Goal: Feedback & Contribution: Leave review/rating

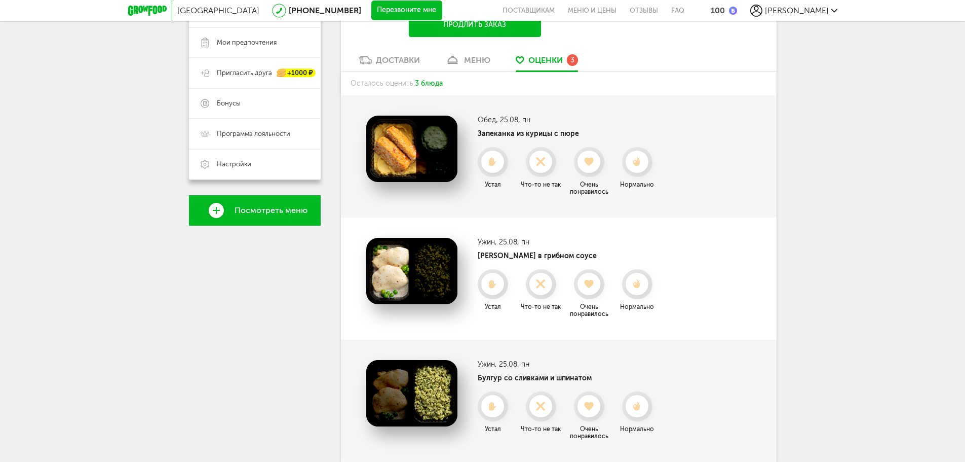
scroll to position [152, 0]
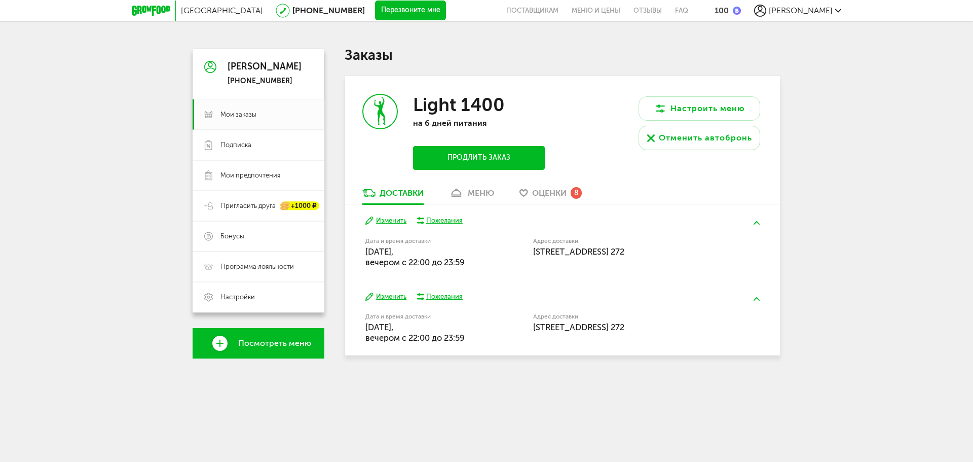
click at [550, 193] on span "Оценки" at bounding box center [549, 193] width 34 height 10
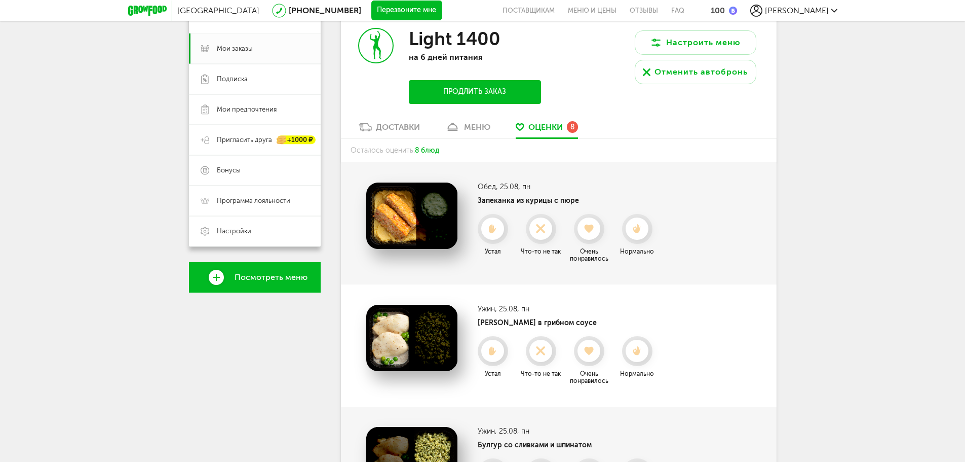
scroll to position [78, 0]
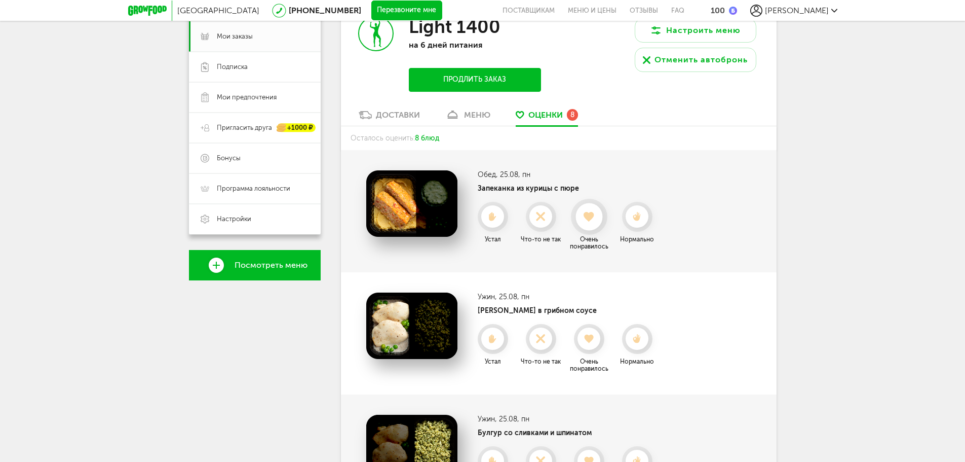
click at [593, 216] on use at bounding box center [589, 216] width 11 height 10
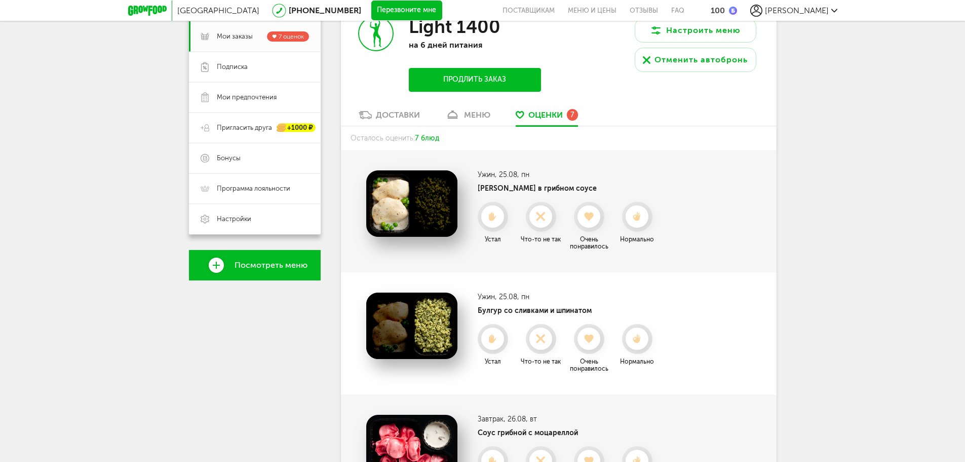
scroll to position [129, 0]
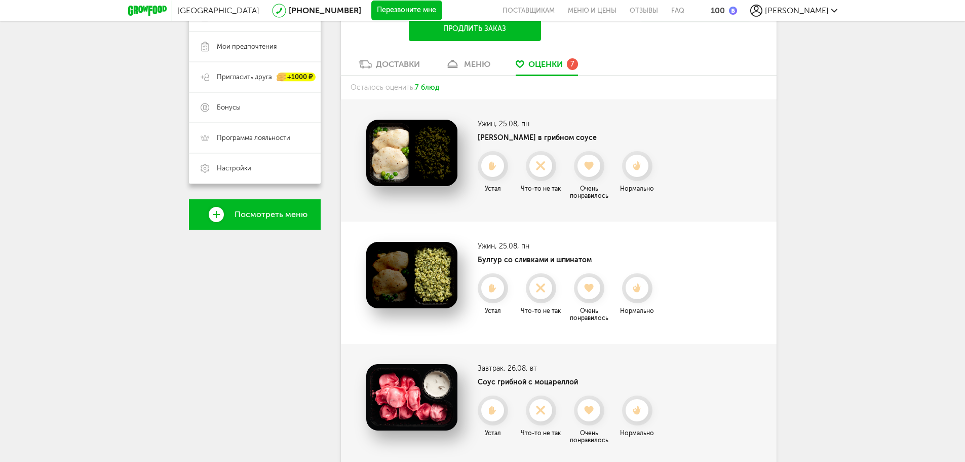
click at [630, 163] on icon at bounding box center [637, 165] width 22 height 9
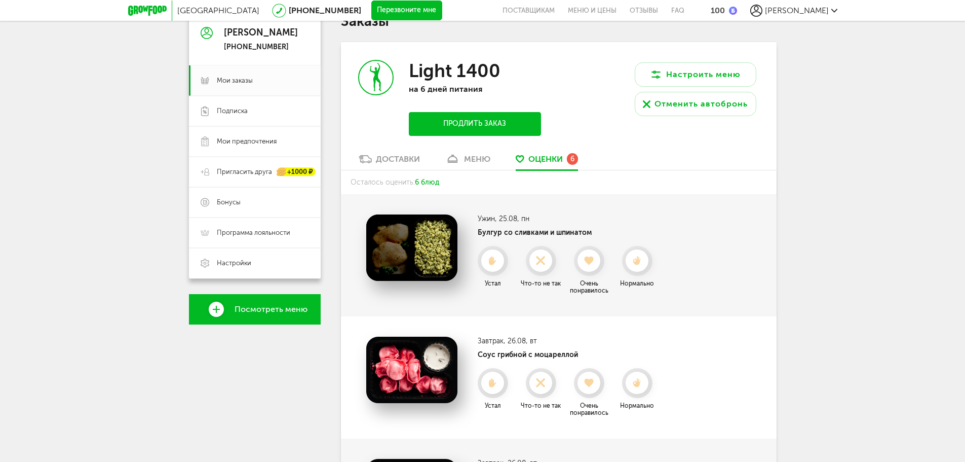
scroll to position [27, 0]
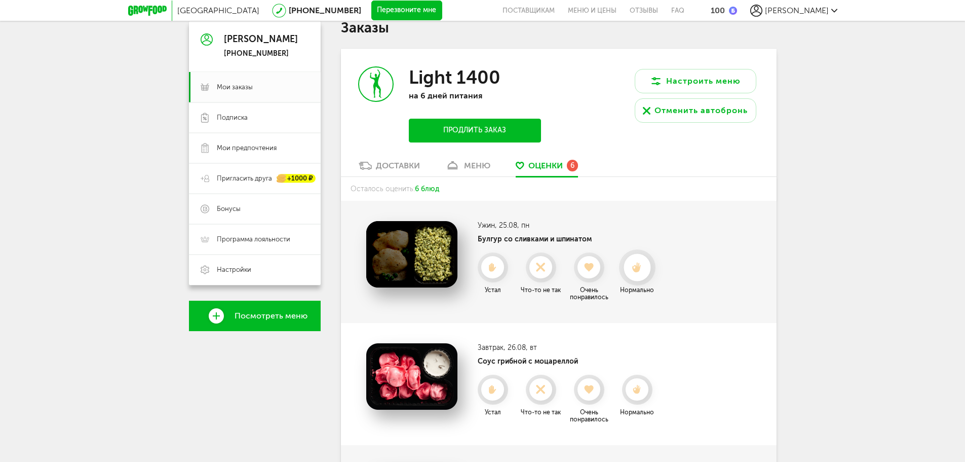
click at [648, 262] on icon at bounding box center [637, 267] width 27 height 11
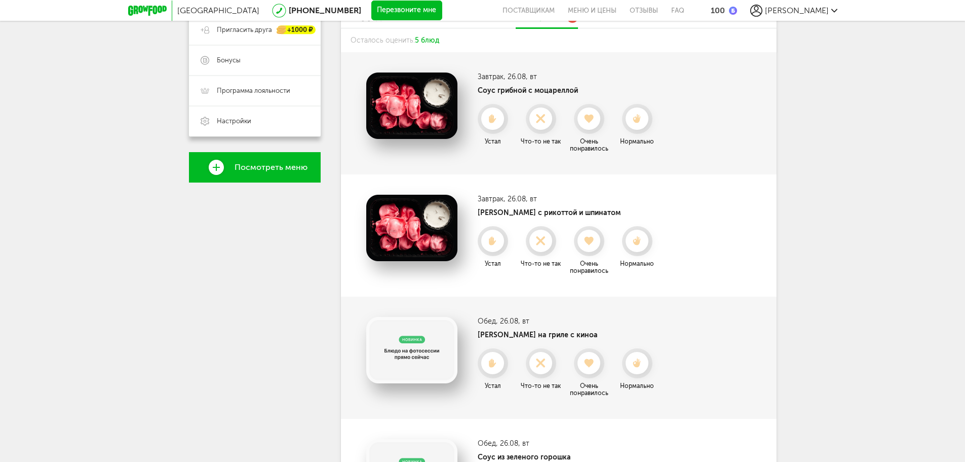
scroll to position [179, 0]
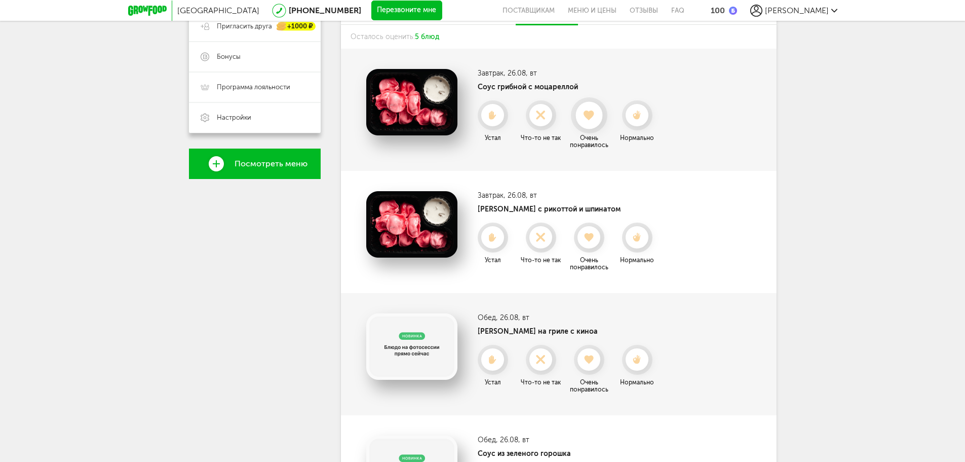
click at [591, 121] on icon at bounding box center [589, 115] width 27 height 11
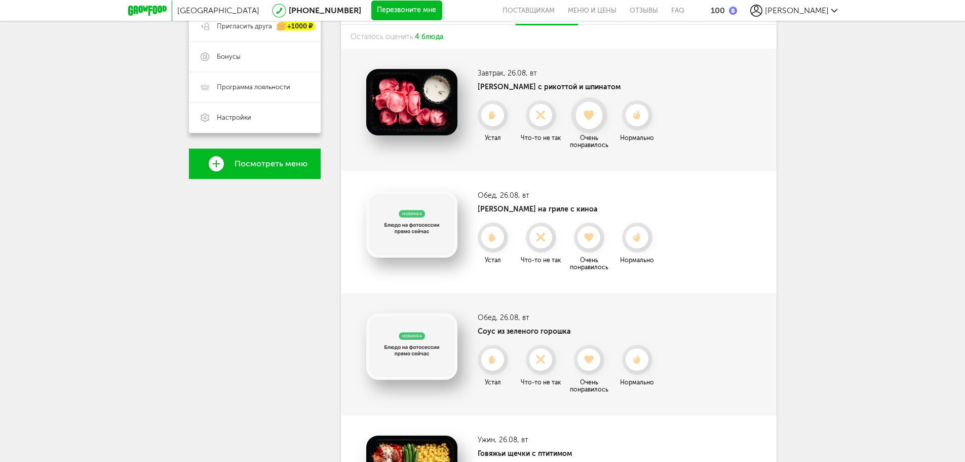
click at [581, 115] on icon at bounding box center [589, 115] width 27 height 11
